Goal: Find specific page/section: Find specific page/section

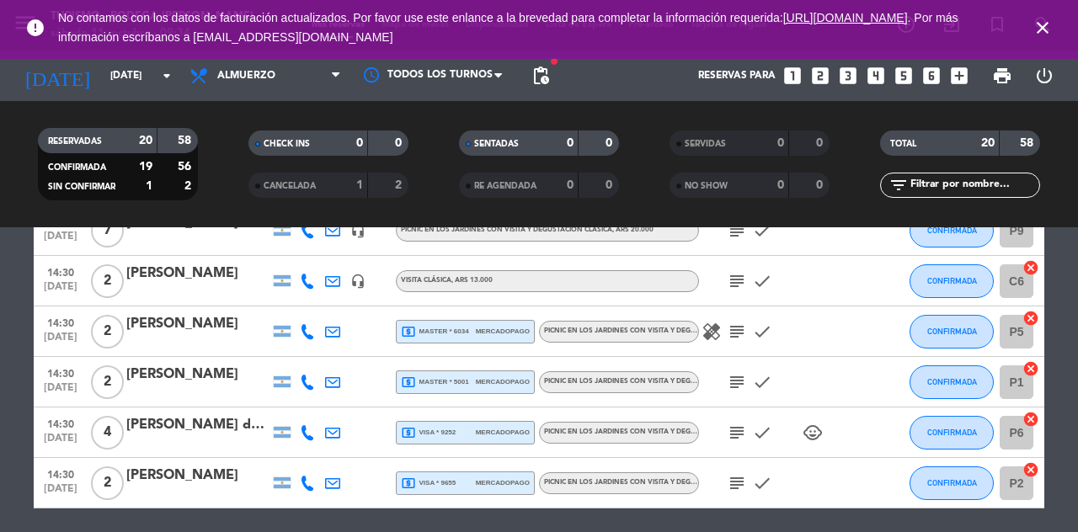
scroll to position [779, 0]
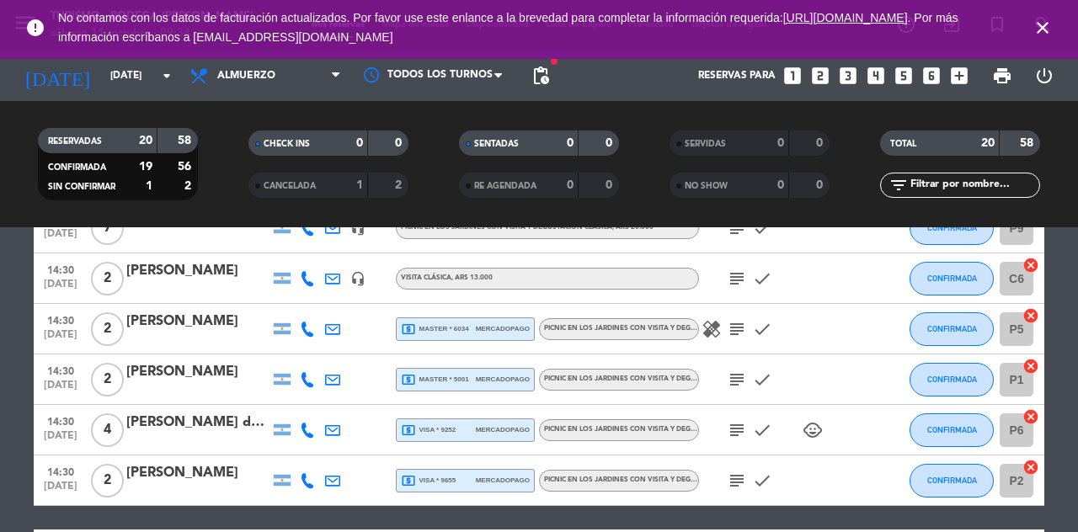
click at [819, 426] on icon "child_care" at bounding box center [813, 430] width 20 height 20
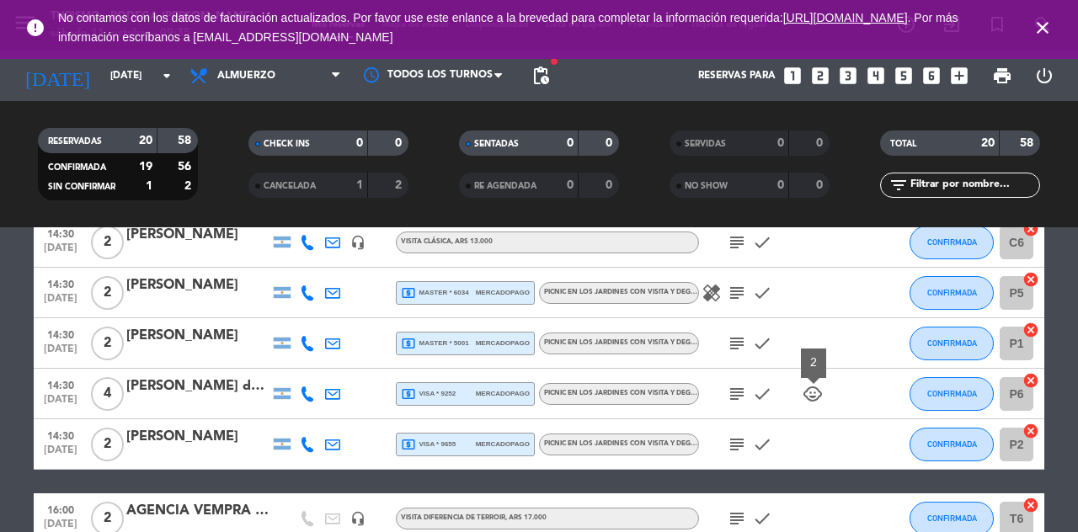
scroll to position [789, 0]
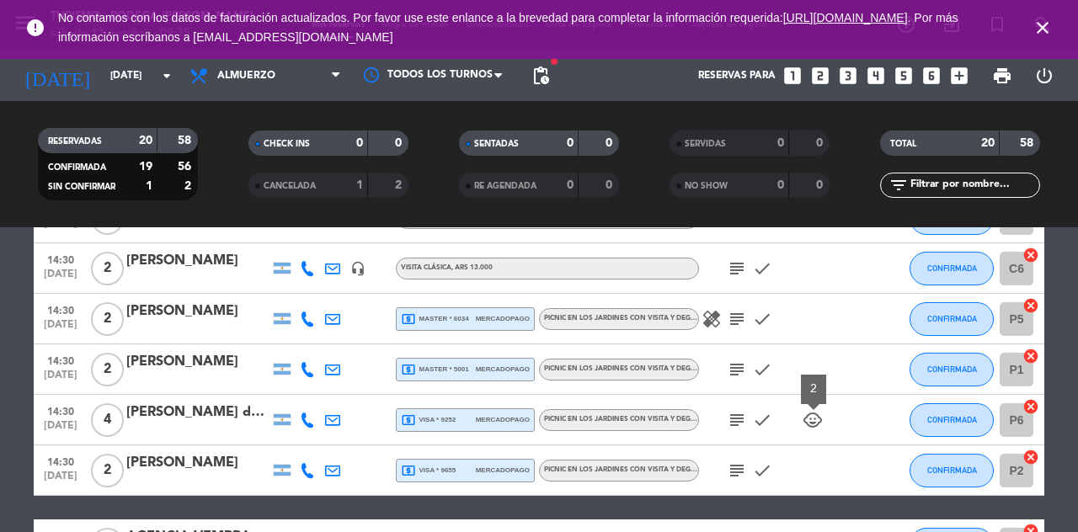
click at [744, 374] on icon "subject" at bounding box center [737, 370] width 20 height 20
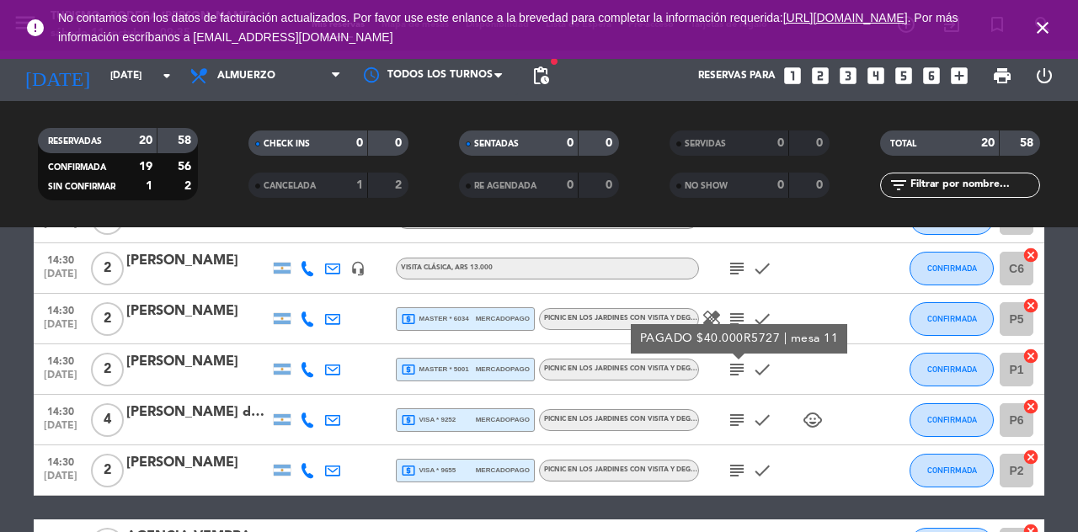
click at [734, 372] on icon "subject" at bounding box center [737, 370] width 20 height 20
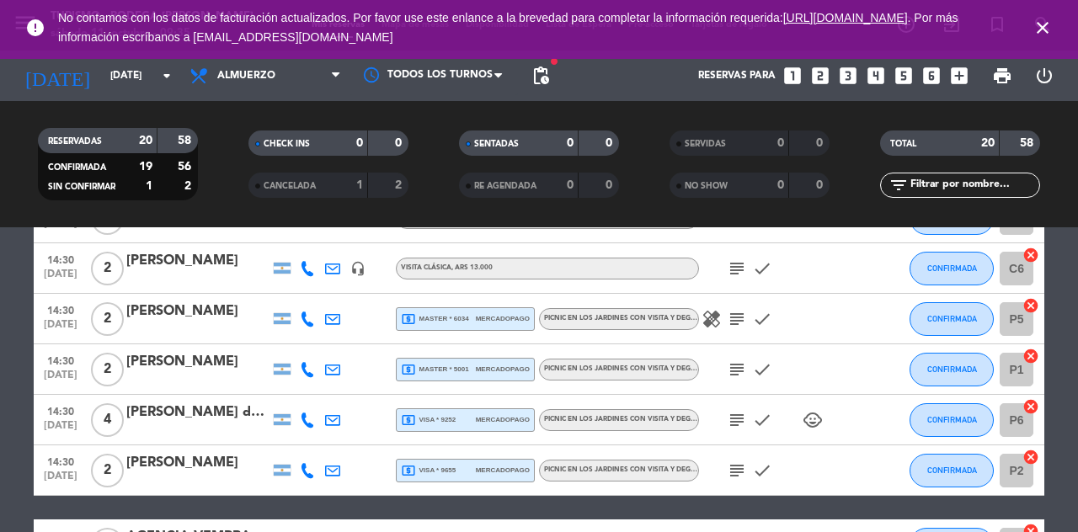
click at [733, 425] on icon "subject" at bounding box center [737, 420] width 20 height 20
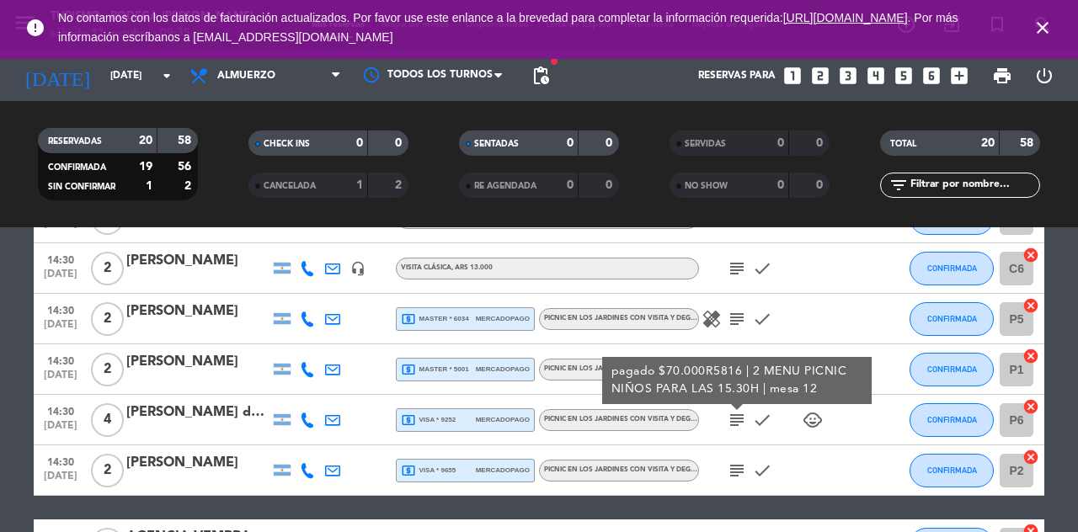
click at [743, 425] on icon "subject" at bounding box center [737, 420] width 20 height 20
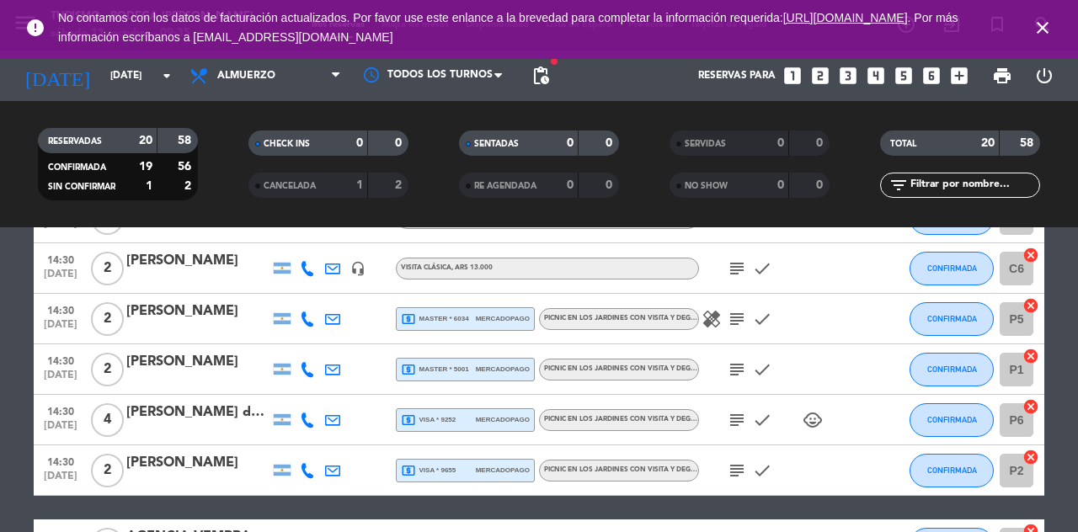
click at [743, 478] on icon "subject" at bounding box center [737, 471] width 20 height 20
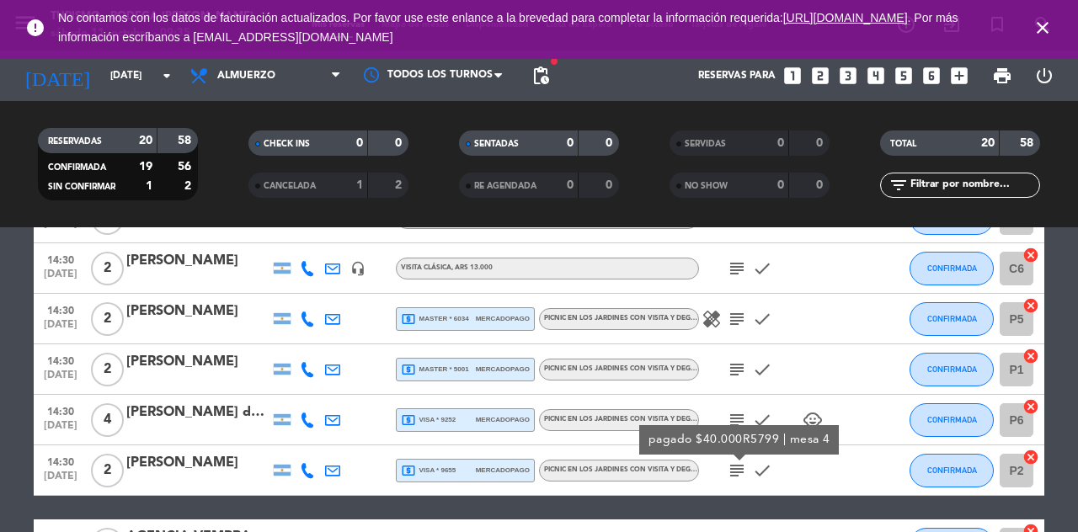
click at [745, 472] on icon "subject" at bounding box center [737, 471] width 20 height 20
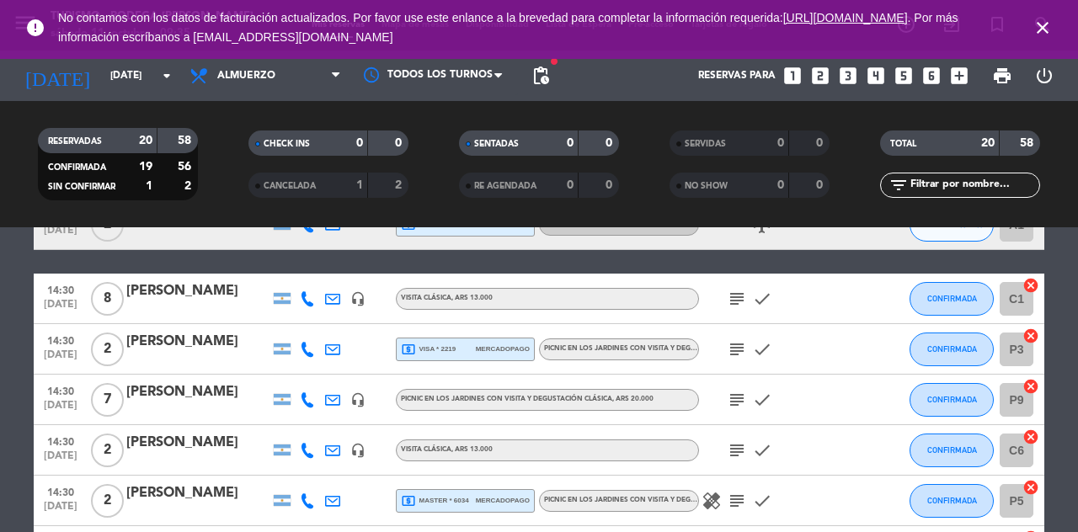
scroll to position [604, 0]
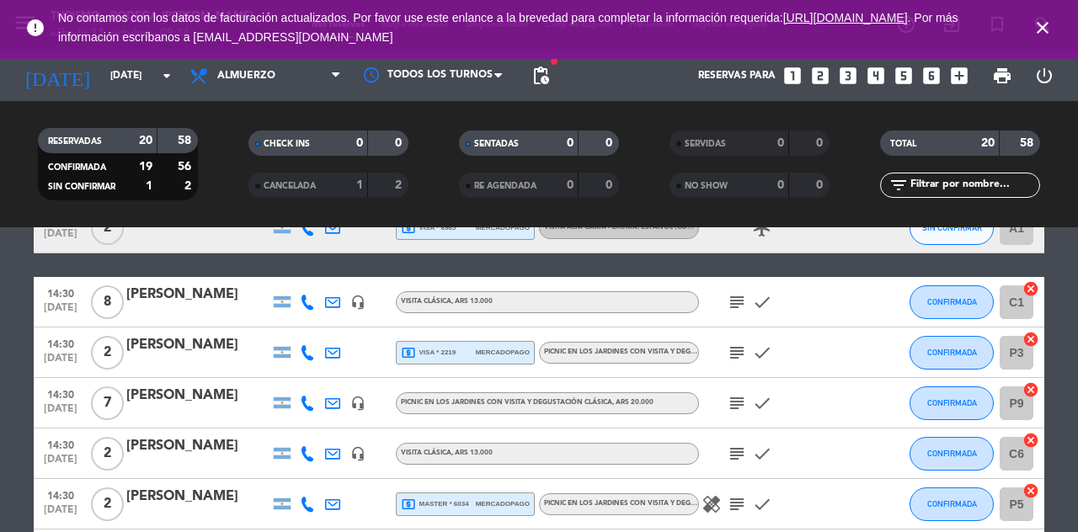
click at [734, 301] on icon "subject" at bounding box center [737, 302] width 20 height 20
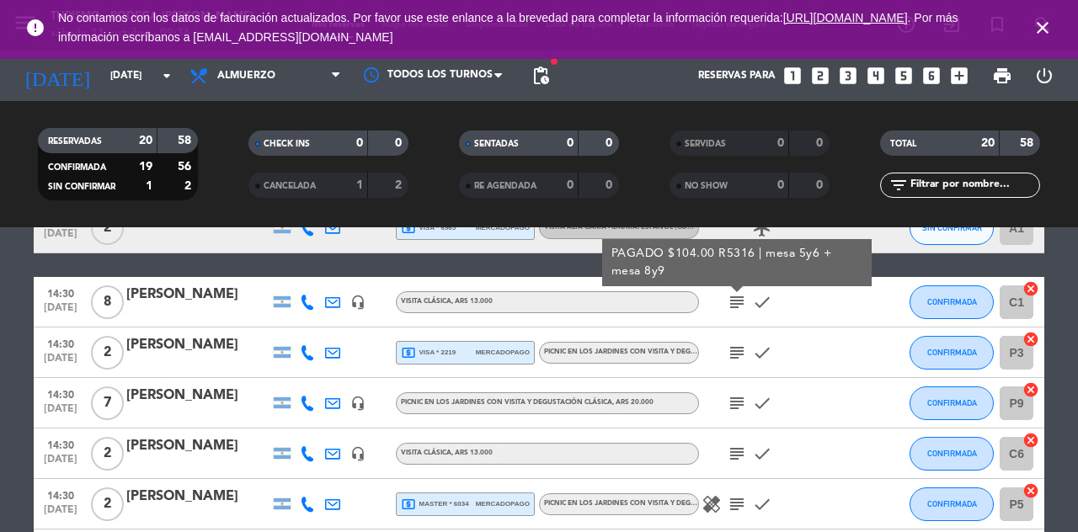
click at [732, 303] on icon "subject" at bounding box center [737, 302] width 20 height 20
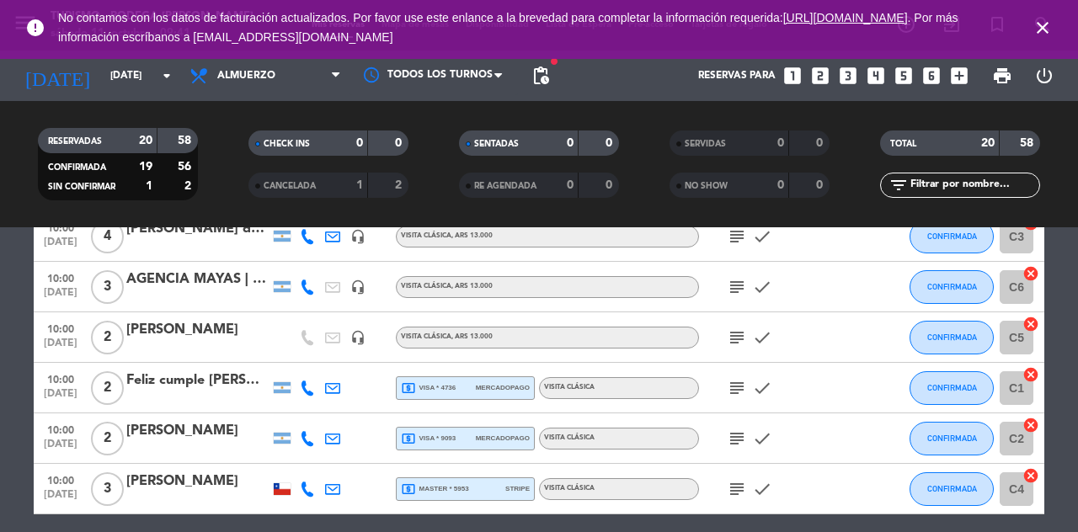
scroll to position [94, 0]
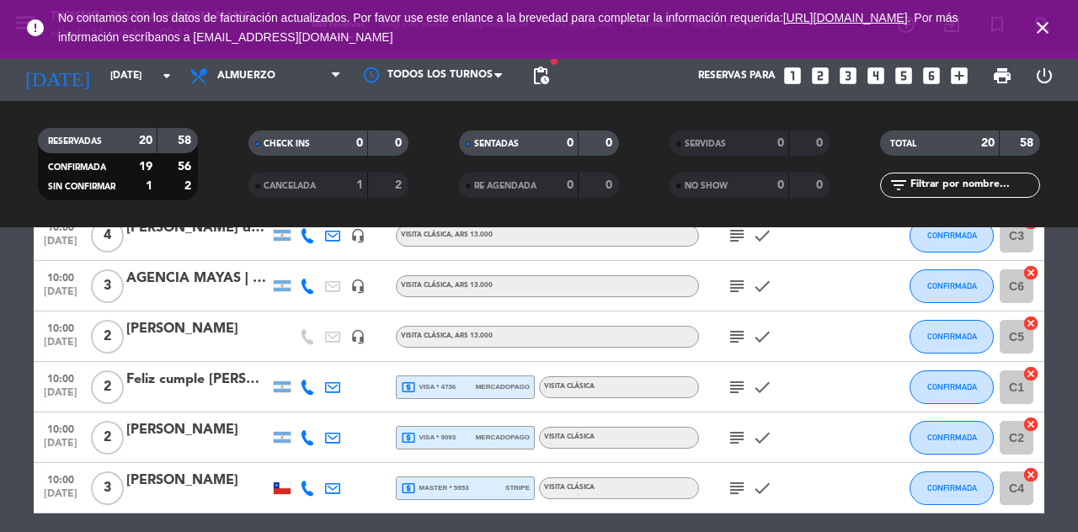
click at [462, 77] on div at bounding box center [433, 75] width 168 height 38
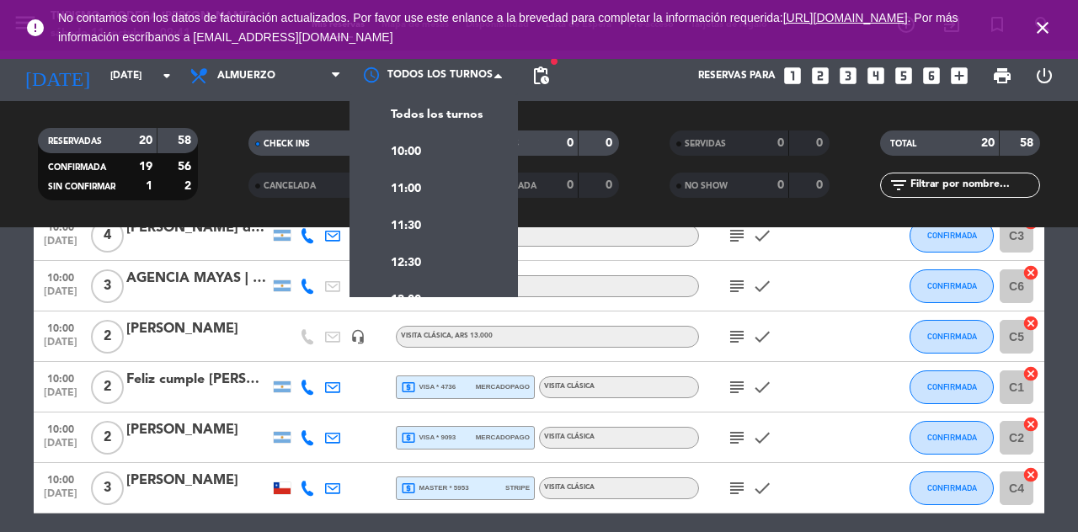
click at [453, 148] on div "10:00" at bounding box center [433, 150] width 168 height 37
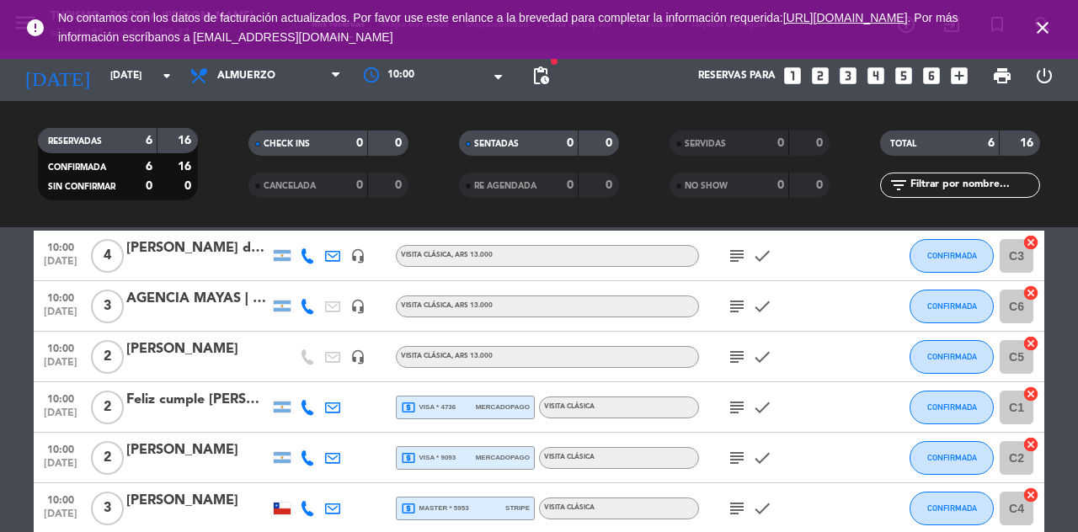
scroll to position [79, 0]
